Goal: Task Accomplishment & Management: Use online tool/utility

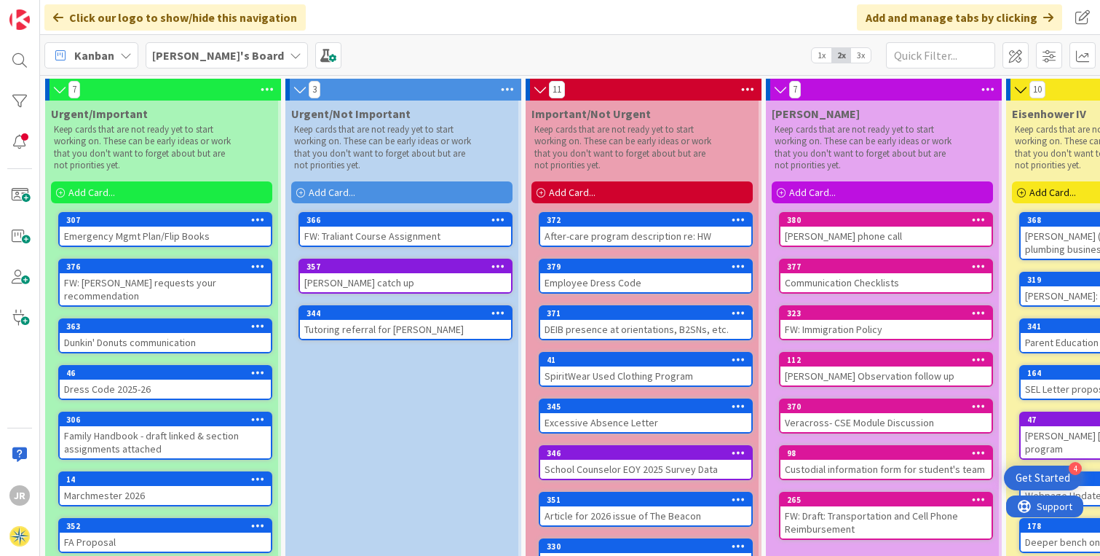
click at [828, 187] on span "Add Card..." at bounding box center [812, 192] width 47 height 13
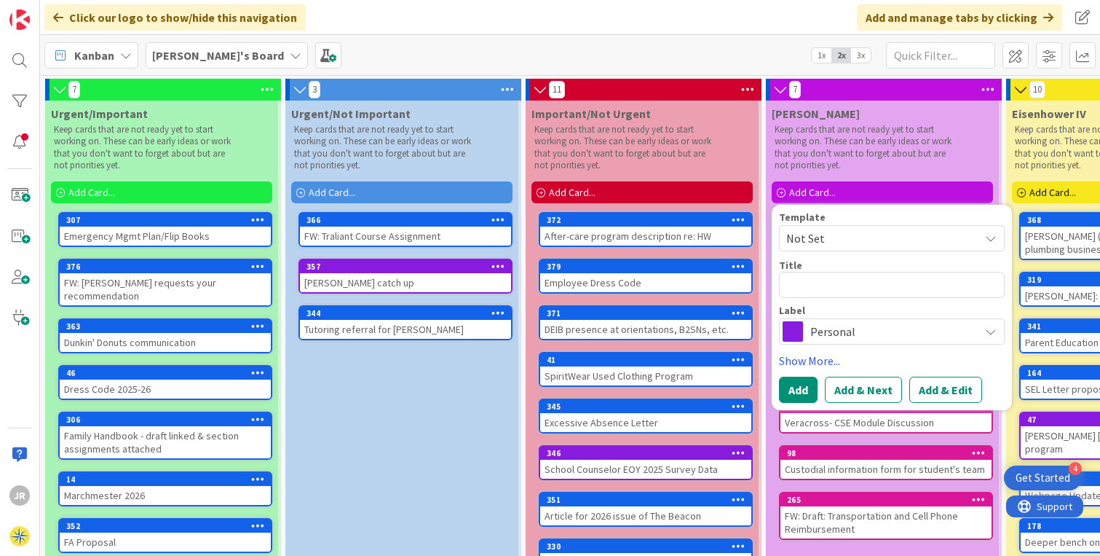
type textarea "x"
type textarea "D"
type textarea "x"
type textarea "De"
type textarea "x"
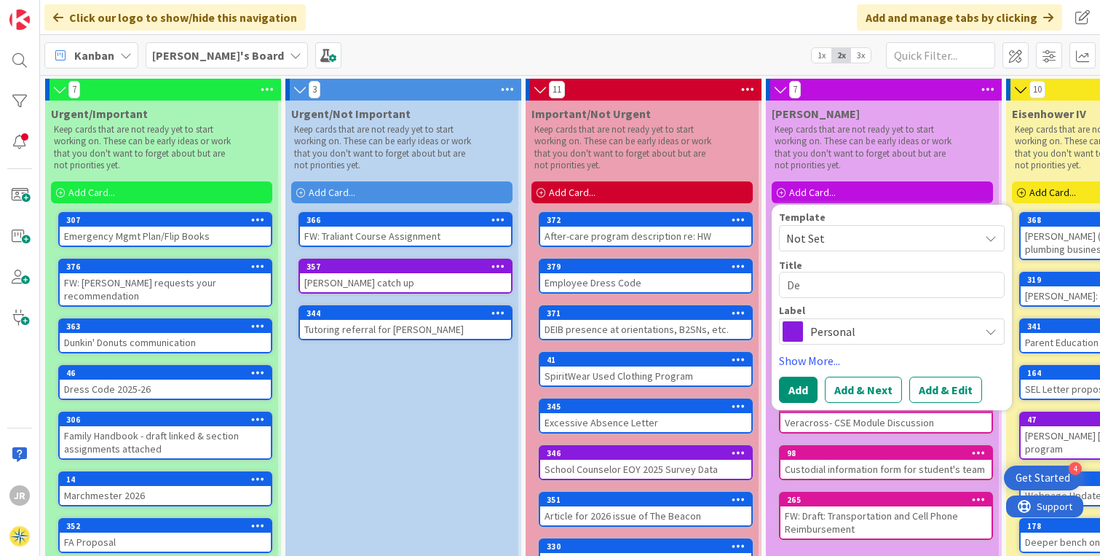
type textarea "Dea"
type textarea "x"
type textarea "Dear"
type textarea "x"
type textarea "Dea"
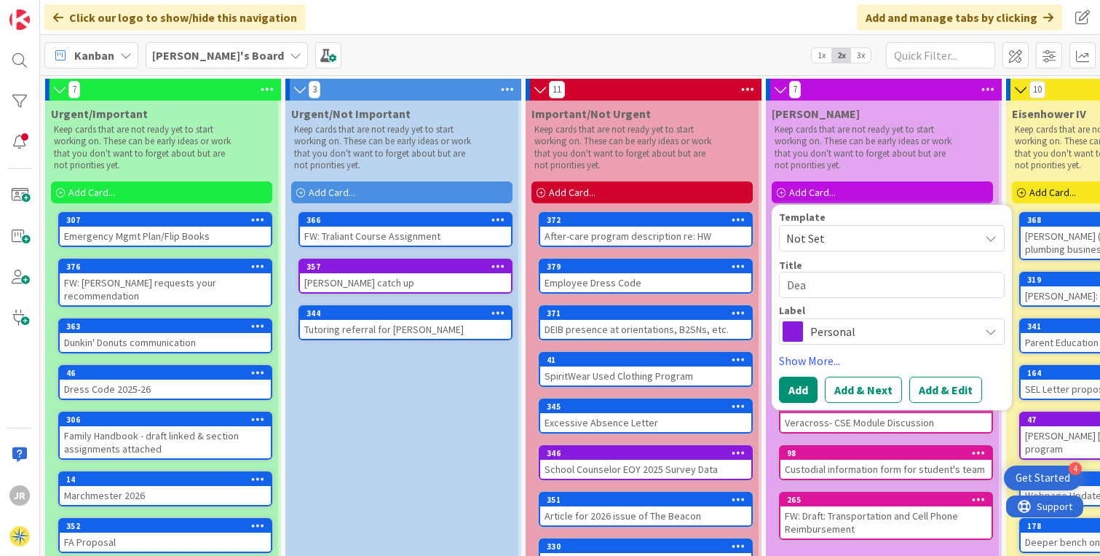
type textarea "x"
type textarea "De"
type textarea "x"
type textarea "D"
type textarea "x"
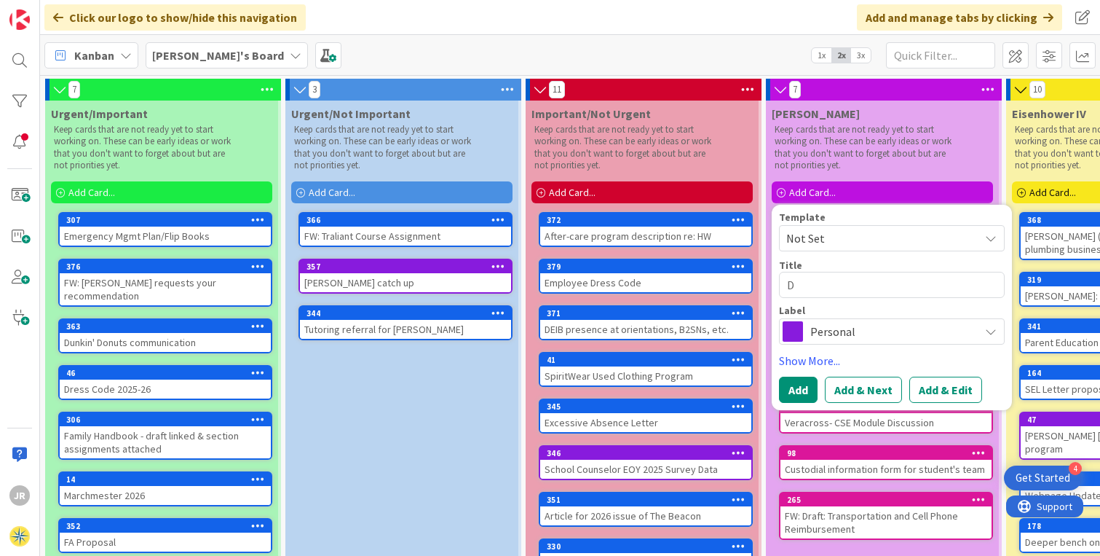
type textarea "Dr"
type textarea "x"
type textarea "Dre"
type textarea "x"
type textarea "Dres"
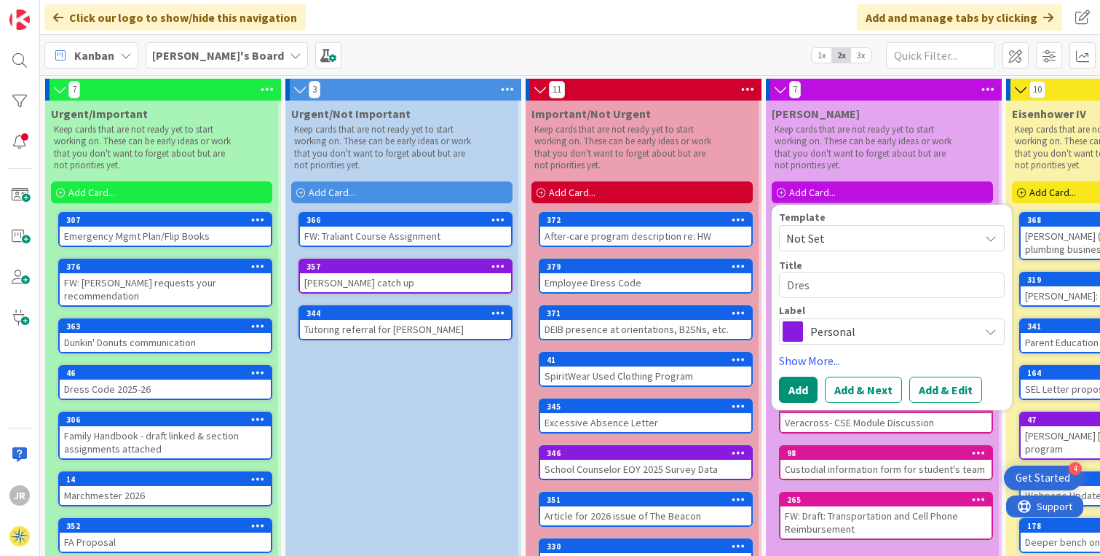
type textarea "x"
type textarea "Dress"
type textarea "x"
type textarea "Dress"
type textarea "x"
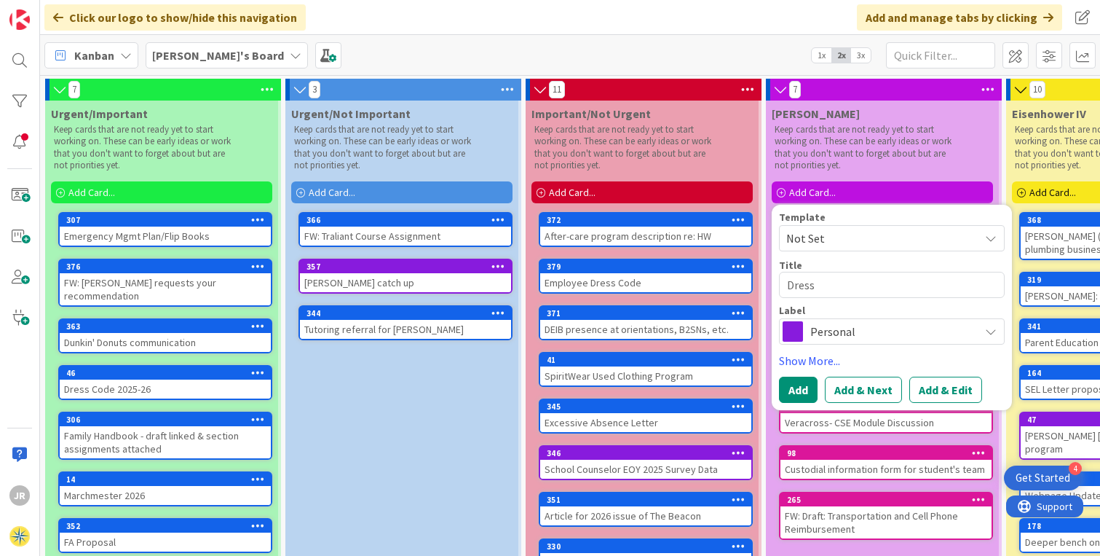
type textarea "Dress C"
type textarea "x"
type textarea "Dress Co"
type textarea "x"
type textarea "Dress Cod"
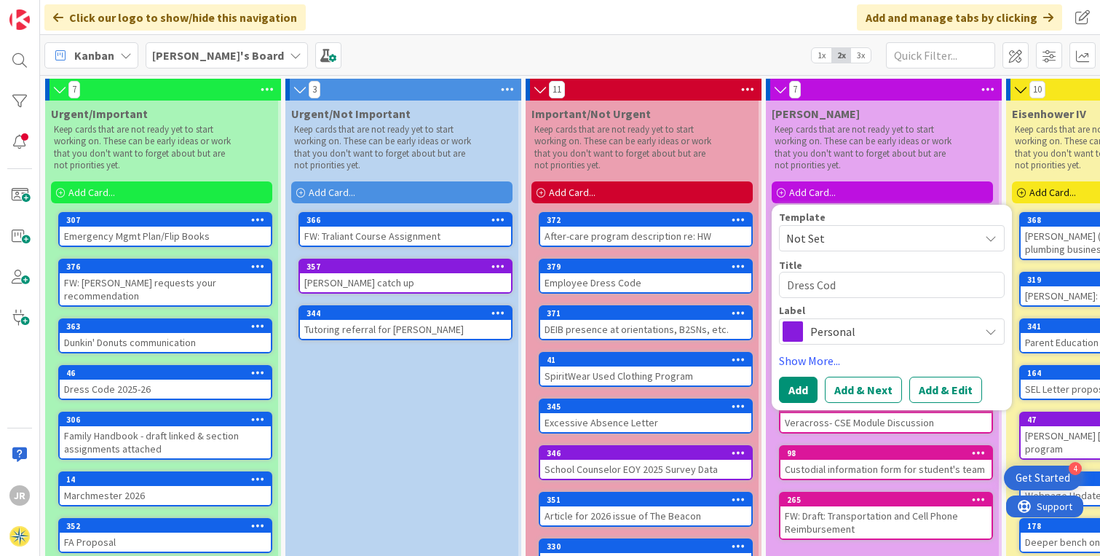
type textarea "x"
type textarea "Dress Code"
type textarea "x"
type textarea "Dress Code"
type textarea "x"
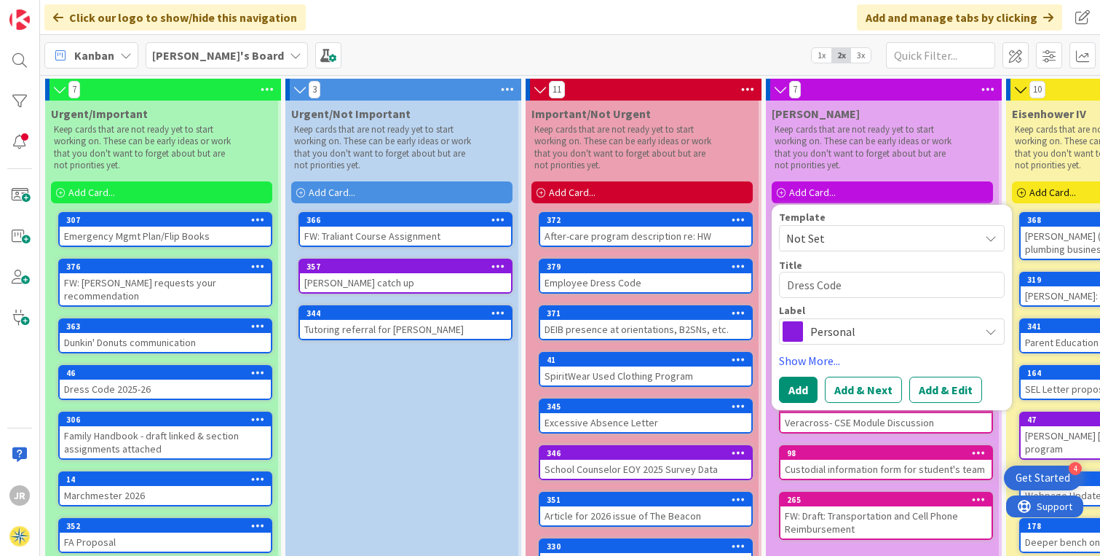
type textarea "Dress Code W"
type textarea "x"
type textarea "Dress Code We"
type textarea "x"
type textarea "Dress Code Web"
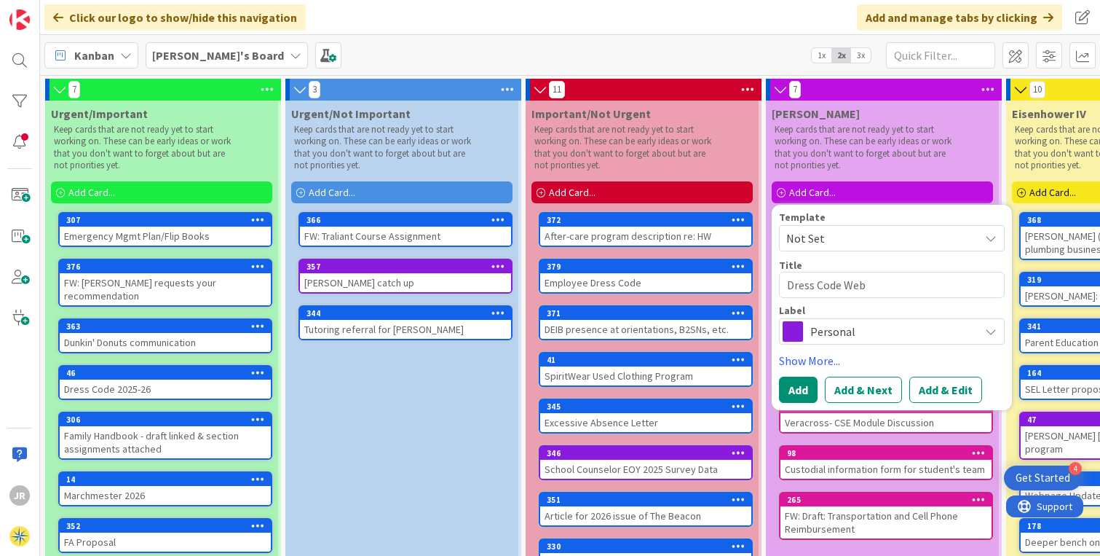
type textarea "x"
type textarea "Dress Code Webi"
type textarea "x"
type textarea "Dress Code Webin"
type textarea "x"
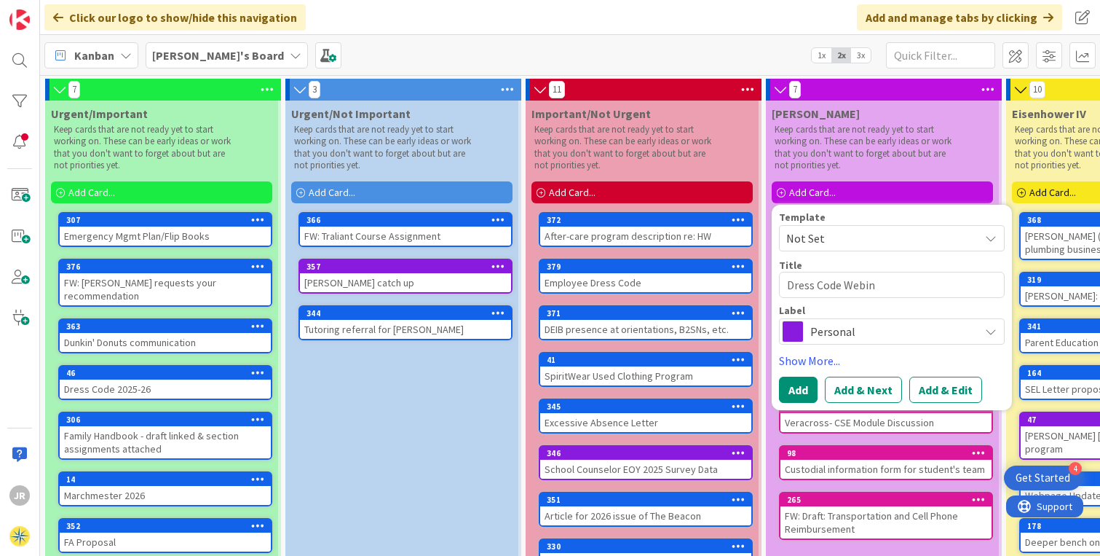
type textarea "Dress Code Webi"
type textarea "x"
type textarea "Dress Code Webia"
type textarea "x"
type textarea "Dress Code Webiar"
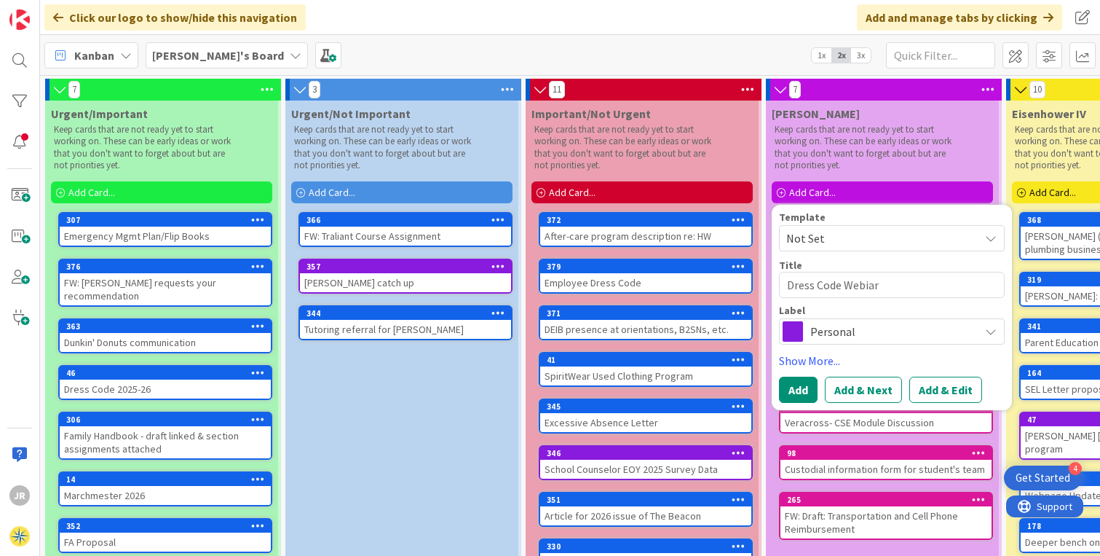
type textarea "x"
type textarea "Dress Code Webia"
type textarea "x"
type textarea "Dress Code Webi"
type textarea "x"
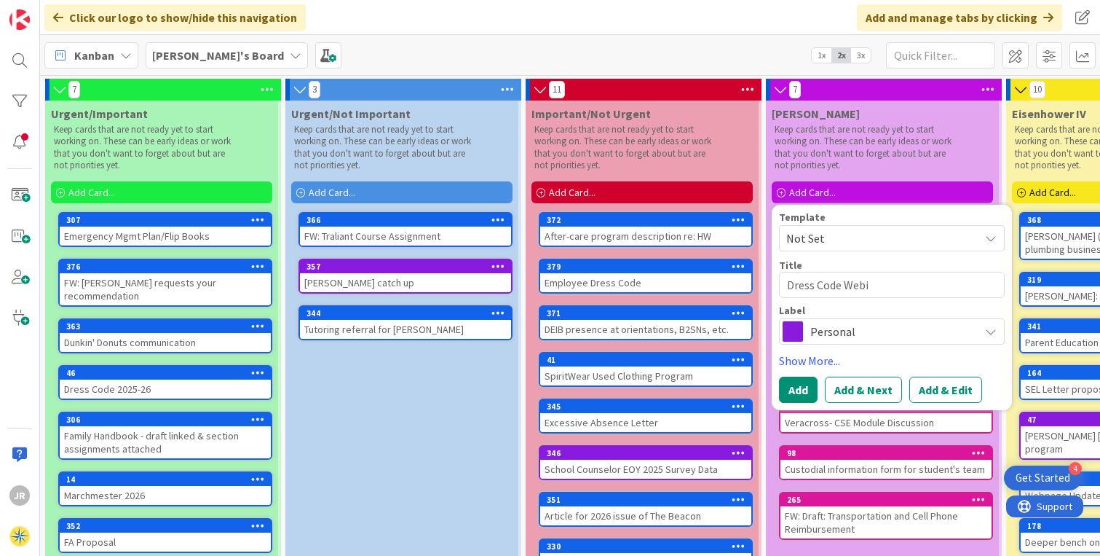
type textarea "Dress Code Web"
type textarea "x"
type textarea "Dress Code Webi"
type textarea "x"
type textarea "Dress Code Webin"
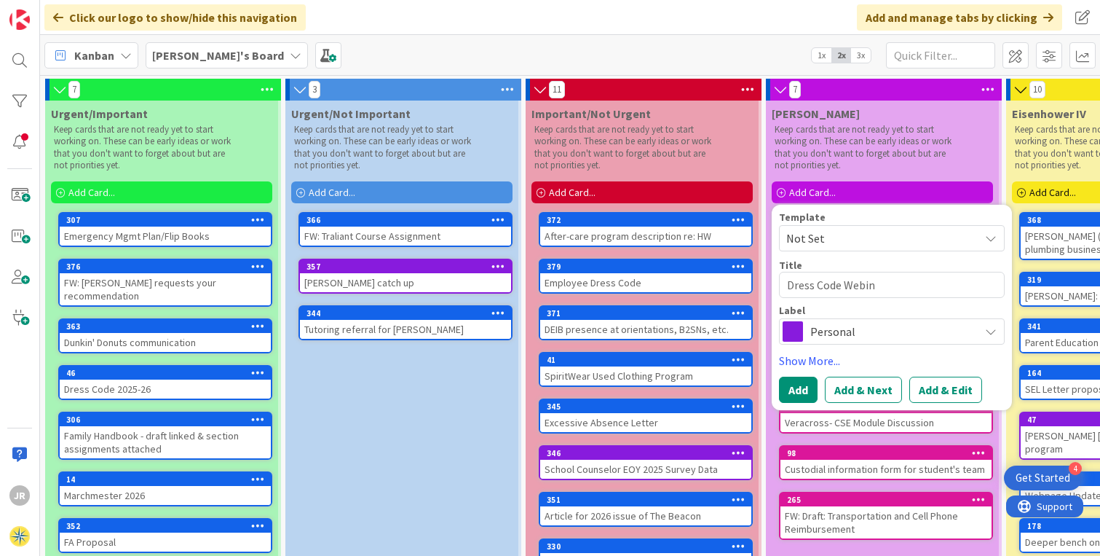
type textarea "x"
type textarea "Dress Code Webine"
type textarea "x"
type textarea "Dress Code Webiner"
type textarea "x"
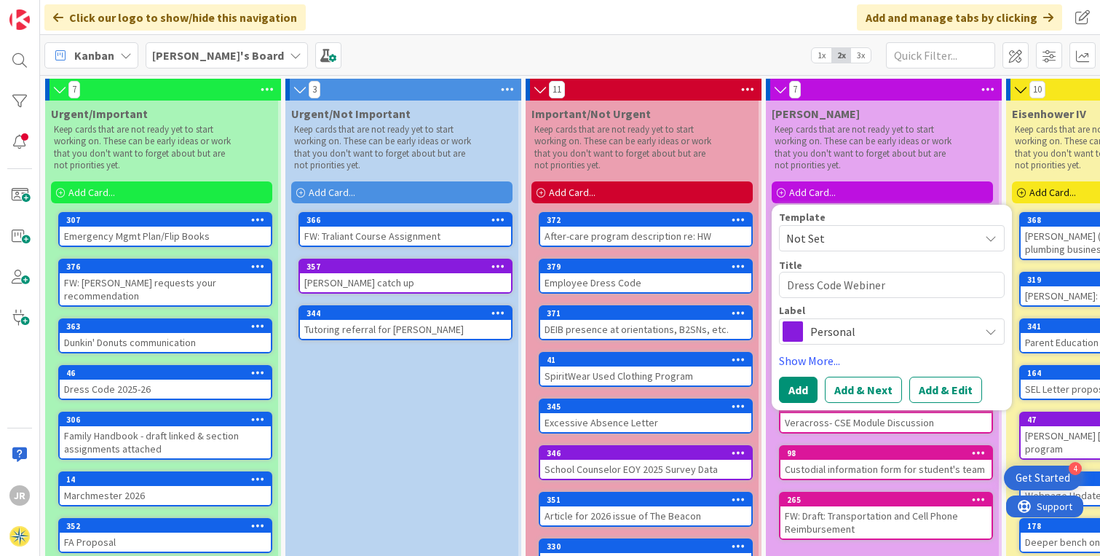
type textarea "Dress Code Webine"
type textarea "x"
type textarea "Dress Code Webina"
type textarea "x"
type textarea "Dress Code Webinar"
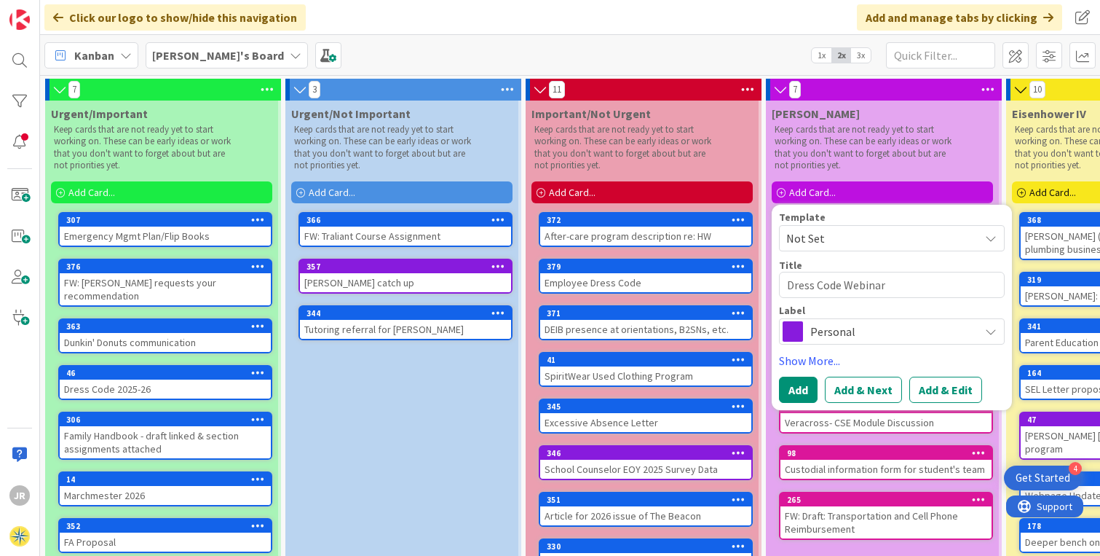
click at [822, 335] on span "Personal" at bounding box center [891, 331] width 162 height 20
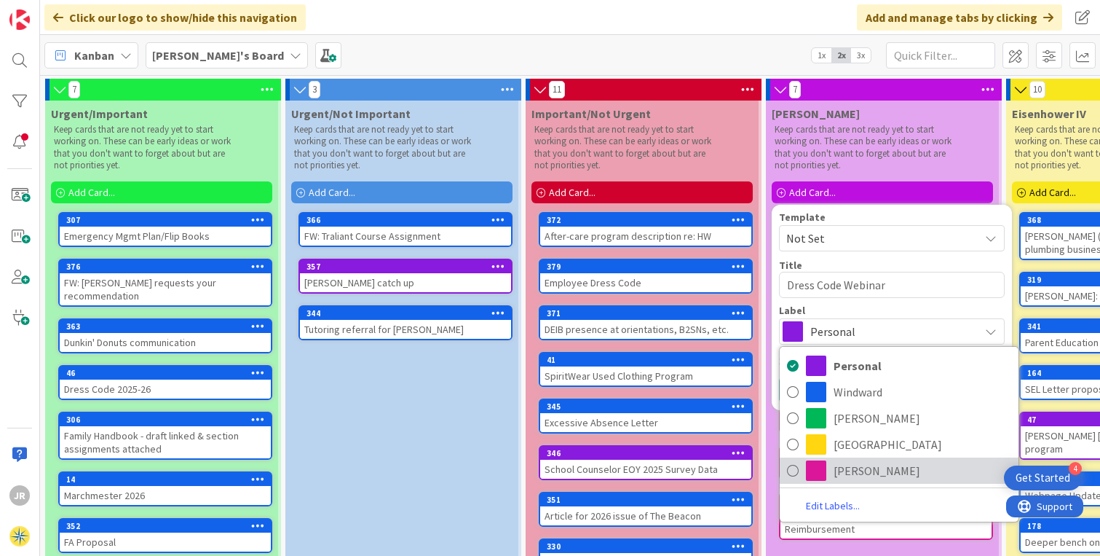
click at [840, 473] on span "[PERSON_NAME]" at bounding box center [923, 470] width 178 height 22
type textarea "x"
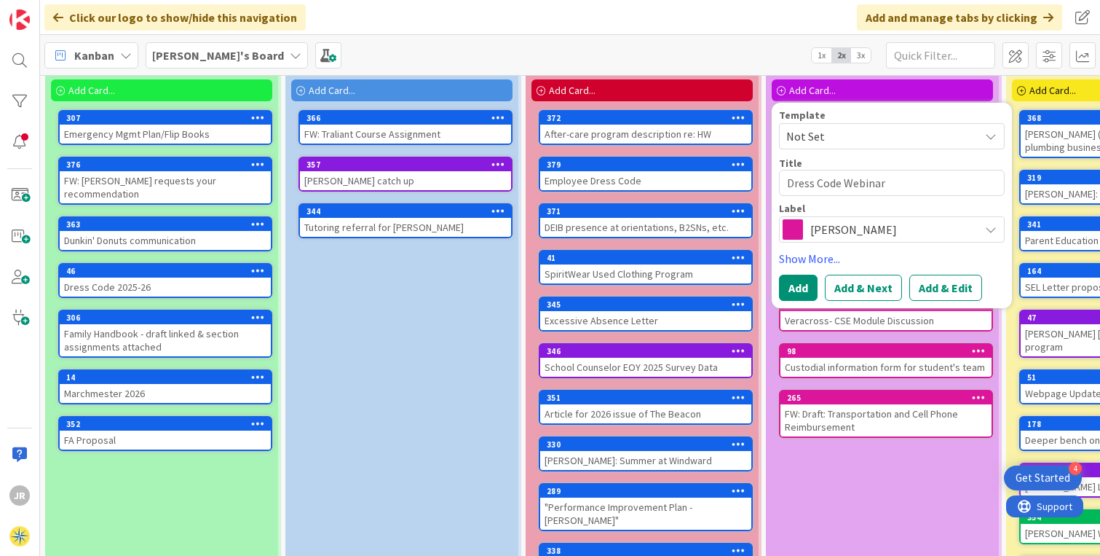
scroll to position [106, 0]
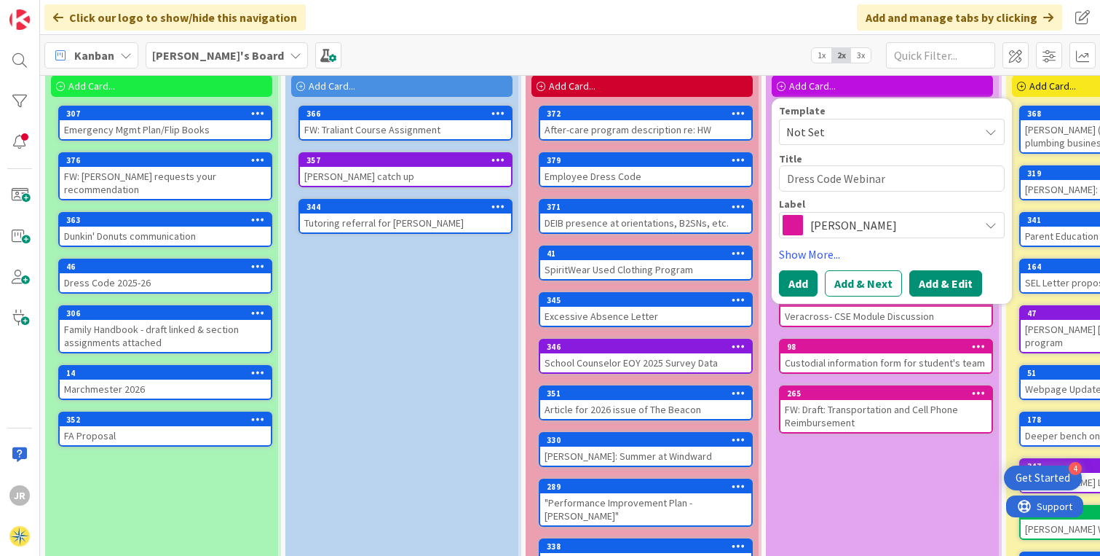
click at [929, 283] on button "Add & Edit" at bounding box center [945, 283] width 73 height 26
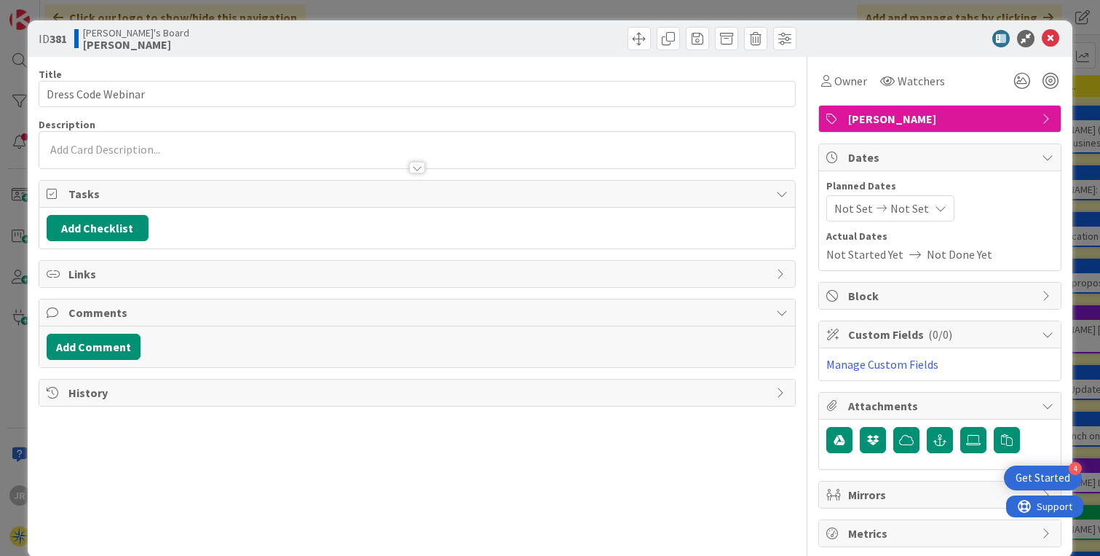
click at [114, 149] on div at bounding box center [417, 150] width 756 height 36
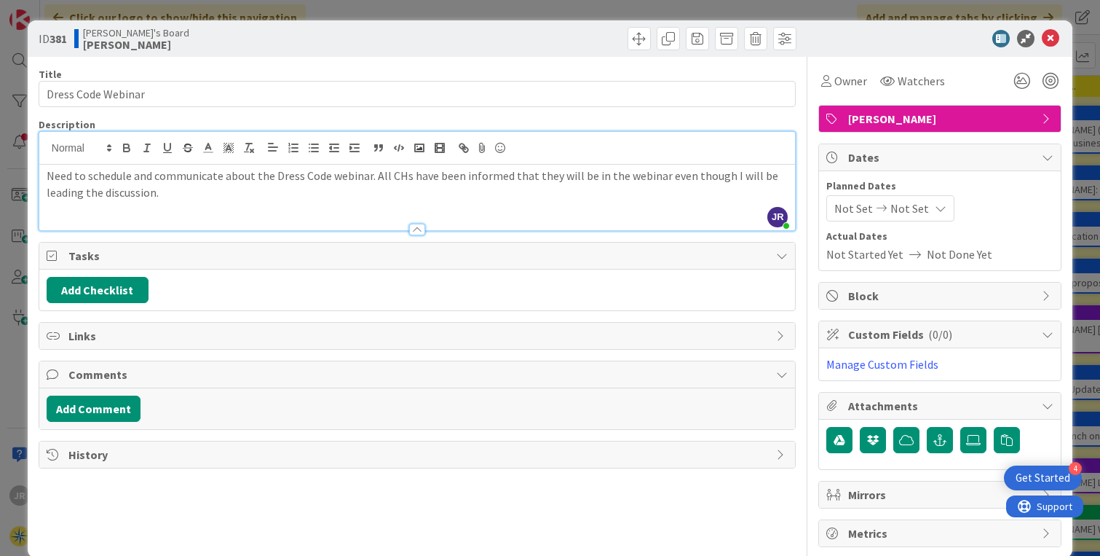
click at [369, 178] on p "Need to schedule and communicate about the Dress Code webinar. All CHs have bee…" at bounding box center [417, 183] width 741 height 33
click at [224, 197] on p "Need to schedule and communicate about the Dress Code webinar ASAP. All CHs hav…" at bounding box center [417, 183] width 741 height 33
click at [843, 79] on span "Owner" at bounding box center [850, 80] width 33 height 17
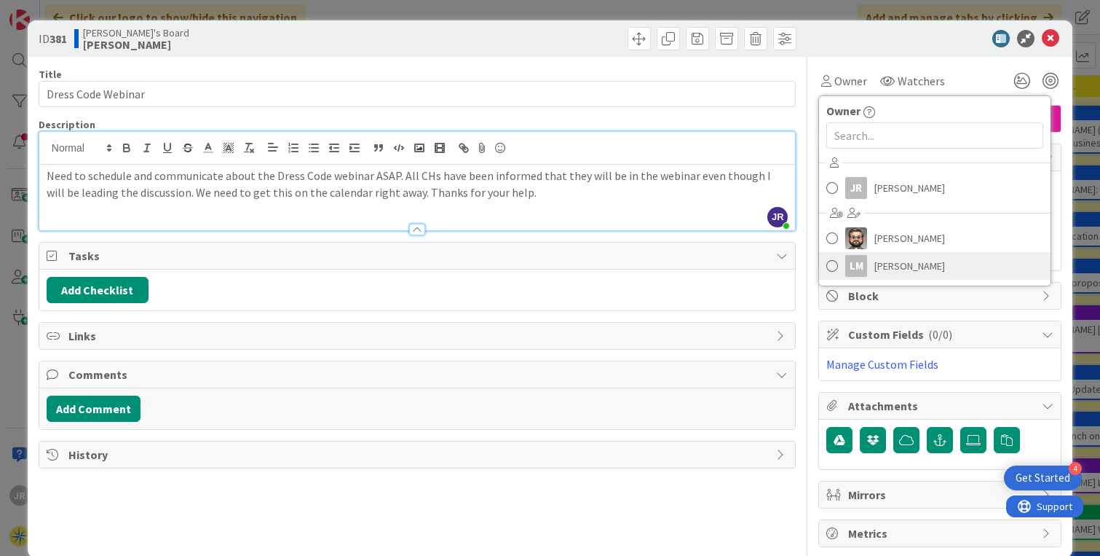
click at [874, 269] on span "[PERSON_NAME]" at bounding box center [909, 266] width 71 height 22
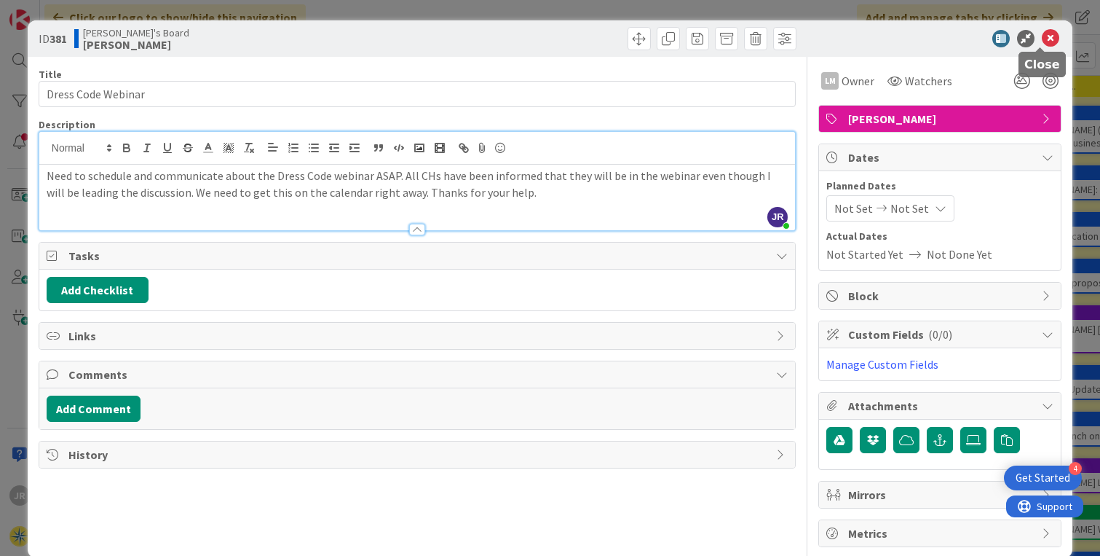
click at [1042, 36] on icon at bounding box center [1050, 38] width 17 height 17
